Goal: Find specific page/section: Find specific page/section

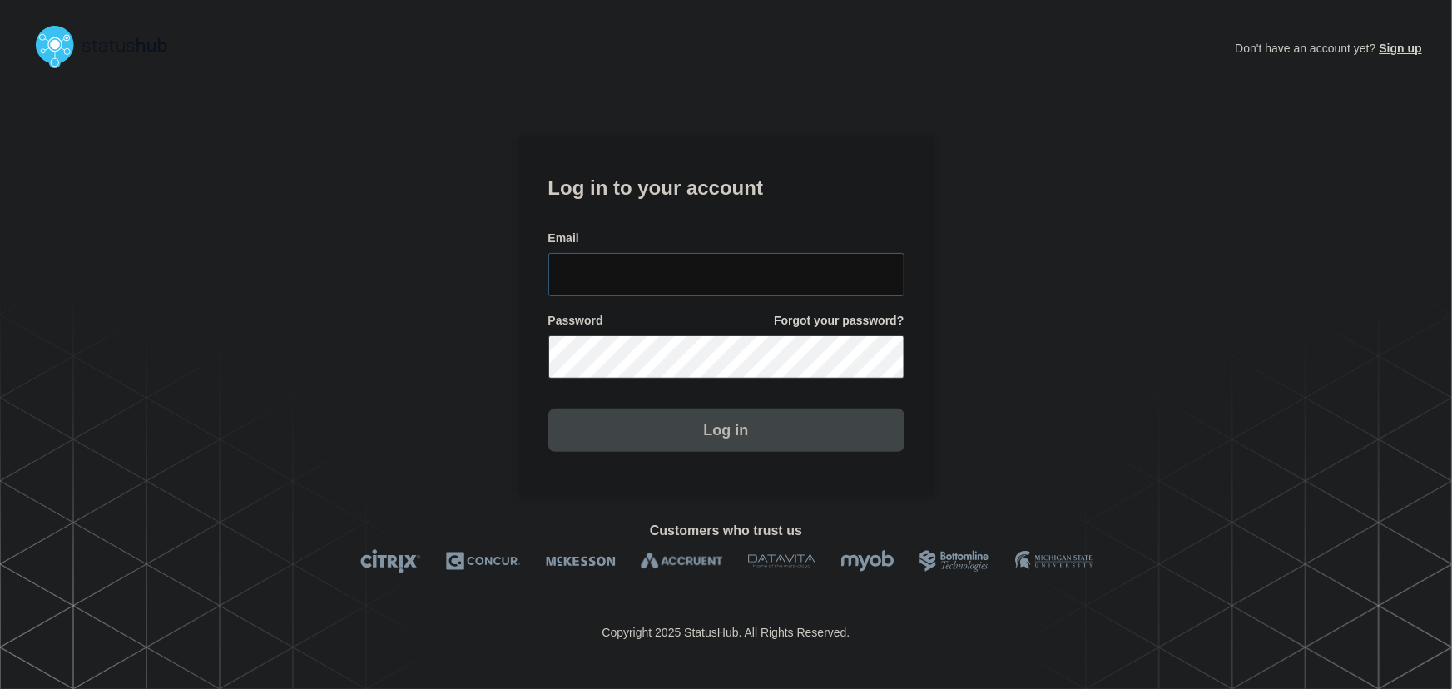
type input "tyler.wolkey@conexon.us"
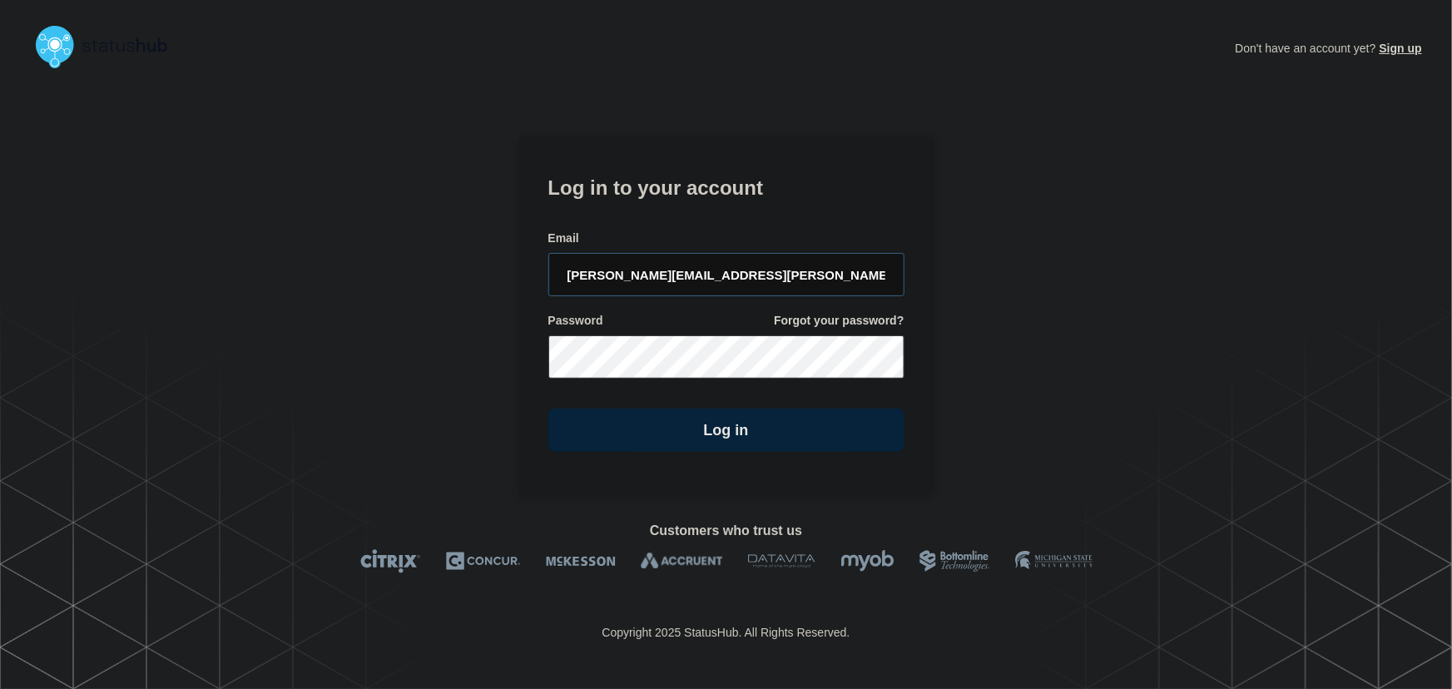
drag, startPoint x: 790, startPoint y: 280, endPoint x: 783, endPoint y: 212, distance: 68.6
click at [790, 280] on input "tyler.wolkey@conexon.us" at bounding box center [726, 274] width 356 height 43
click at [777, 191] on h1 "Log in to your account" at bounding box center [726, 186] width 356 height 31
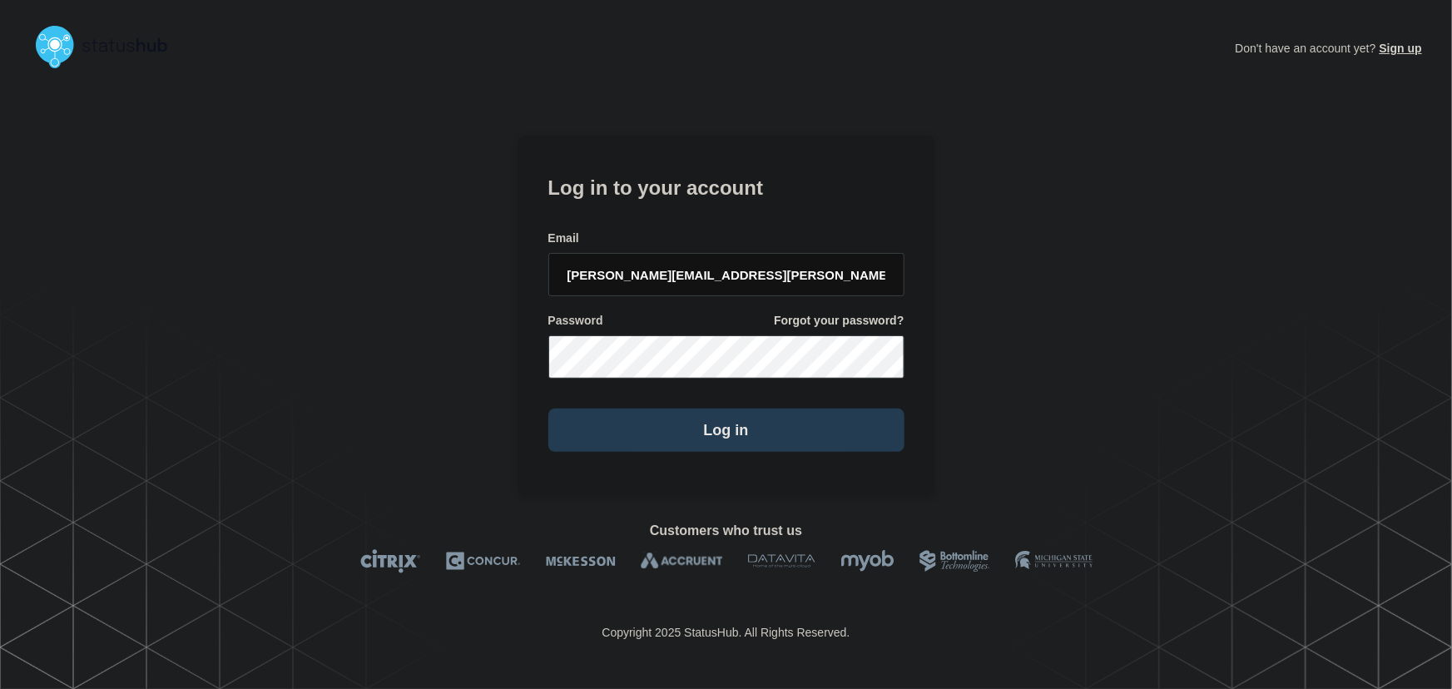
click at [777, 439] on button "Log in" at bounding box center [726, 430] width 356 height 43
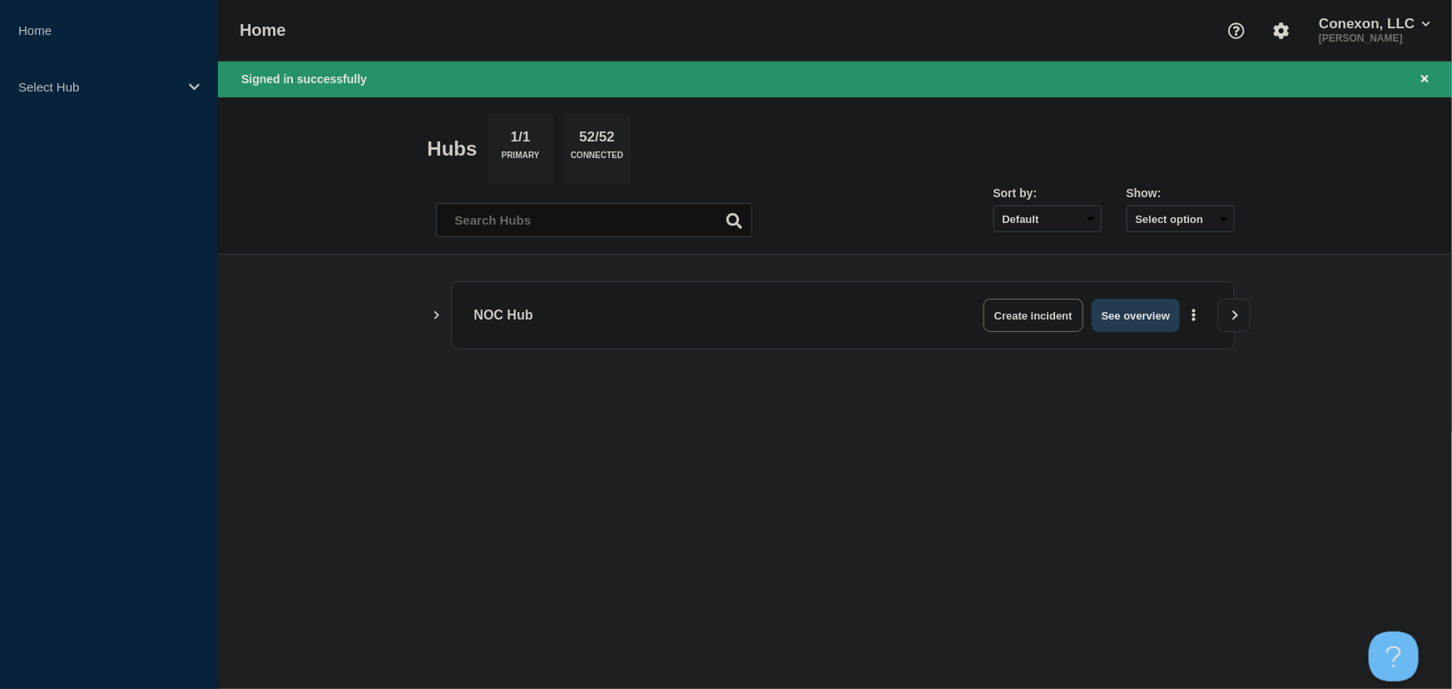
click at [1128, 310] on button "See overview" at bounding box center [1136, 315] width 88 height 33
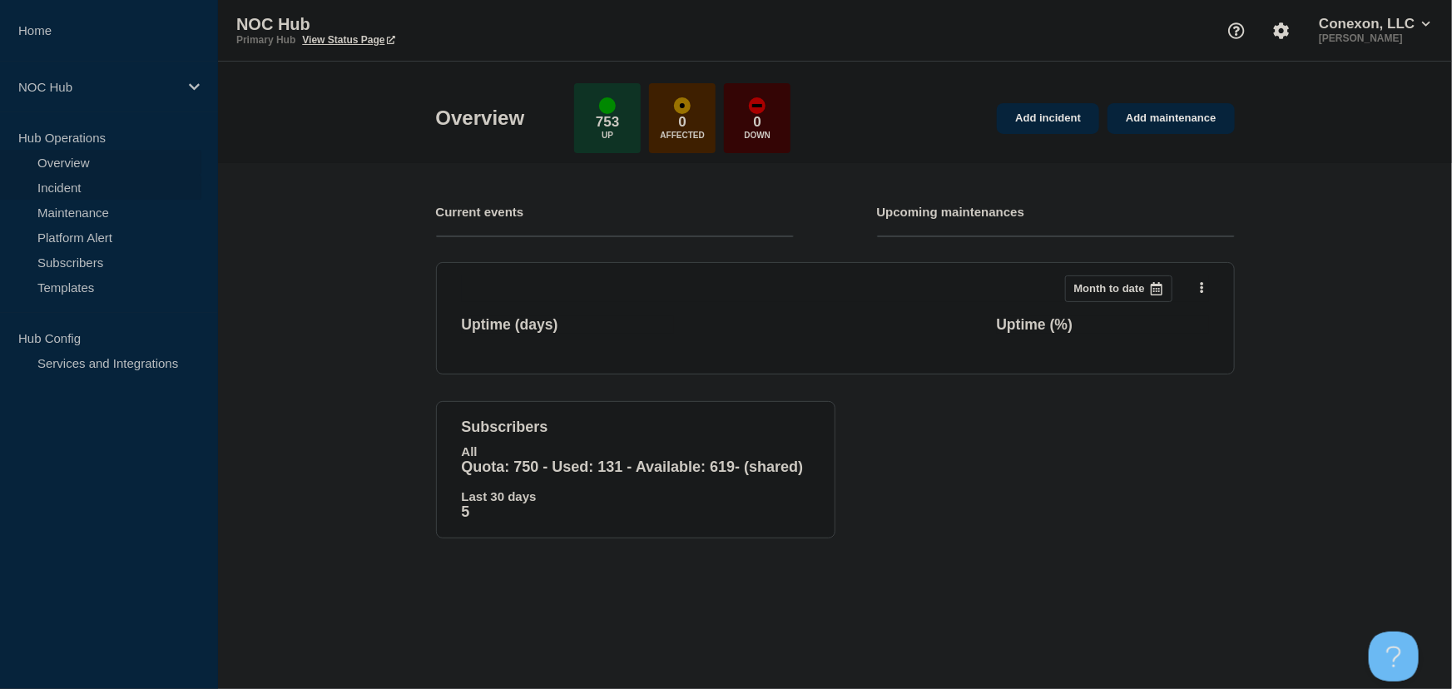
click at [58, 186] on link "Incident" at bounding box center [100, 187] width 201 height 25
